Goal: Information Seeking & Learning: Find specific page/section

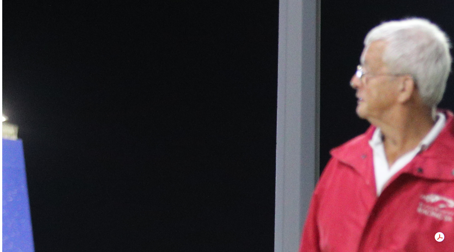
scroll to position [307, 0]
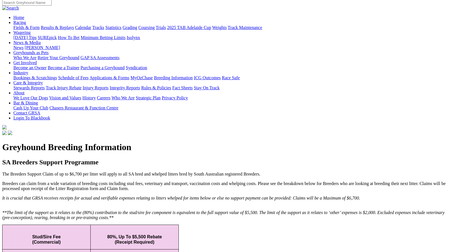
scroll to position [28, 0]
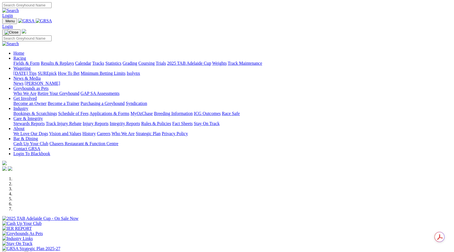
click at [171, 121] on link "Rules & Policies" at bounding box center [156, 123] width 30 height 5
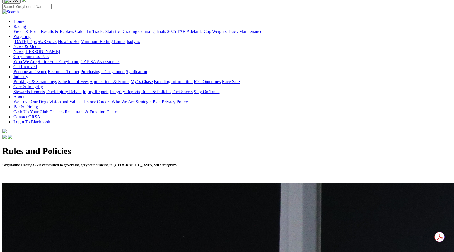
scroll to position [56, 0]
